Goal: Navigation & Orientation: Find specific page/section

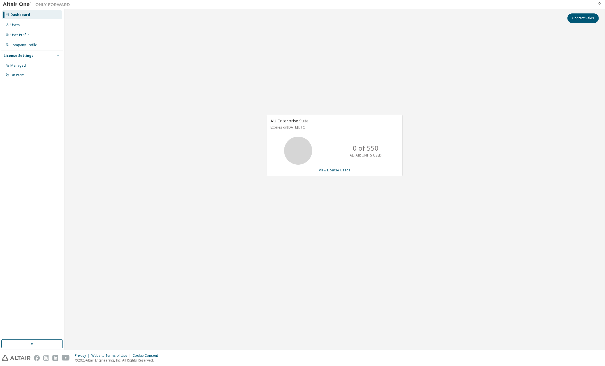
click at [58, 57] on icon "button" at bounding box center [57, 55] width 3 height 3
click at [23, 65] on div "Managed" at bounding box center [17, 65] width 15 height 4
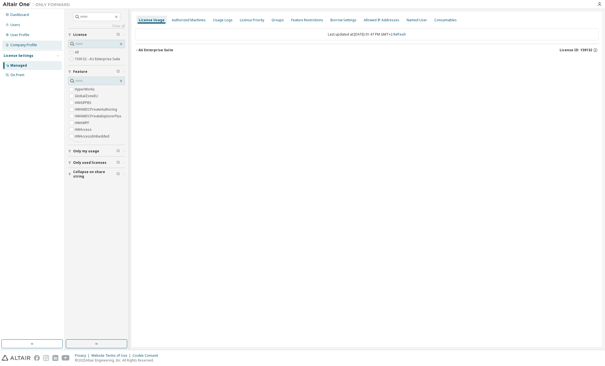
click at [24, 43] on div "Company Profile" at bounding box center [32, 45] width 60 height 9
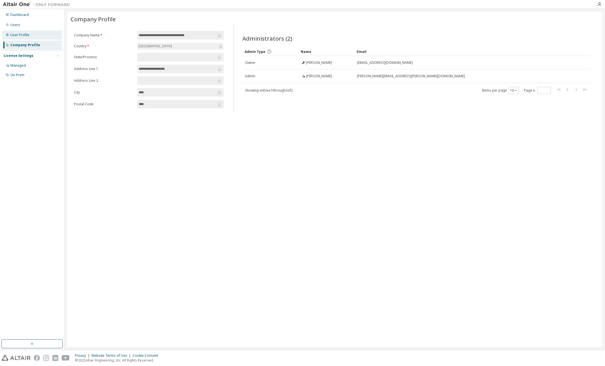
click at [23, 36] on div "User Profile" at bounding box center [19, 35] width 19 height 4
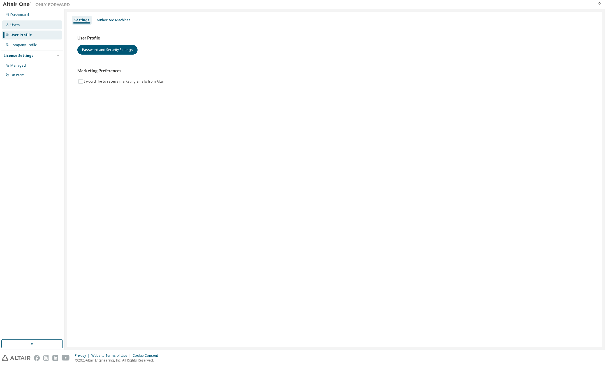
click at [18, 25] on div "Users" at bounding box center [15, 25] width 10 height 4
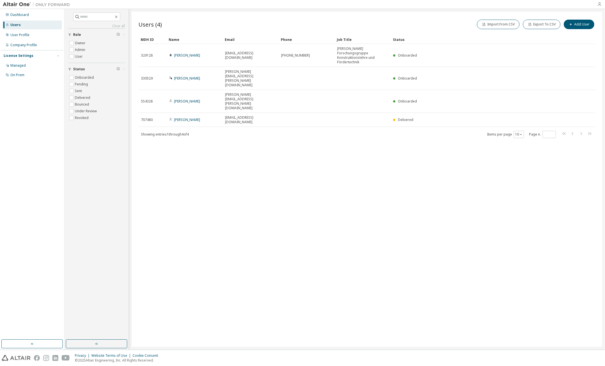
click at [599, 3] on icon "button" at bounding box center [599, 4] width 4 height 4
